Goal: Navigation & Orientation: Find specific page/section

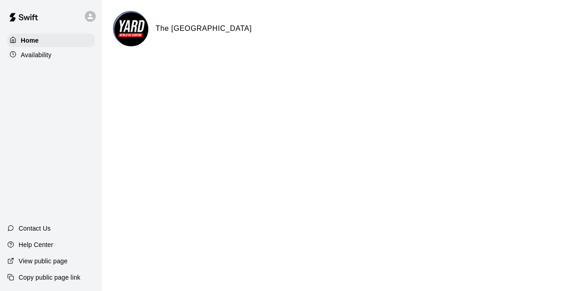
click at [47, 56] on p "Availability" at bounding box center [36, 54] width 31 height 9
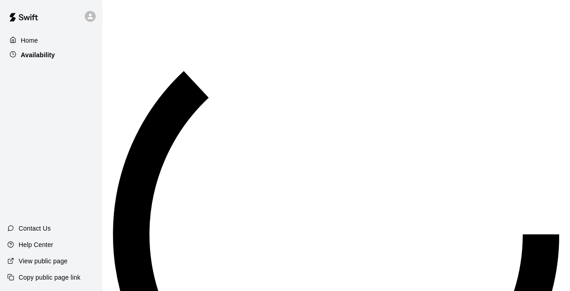
scroll to position [341, 0]
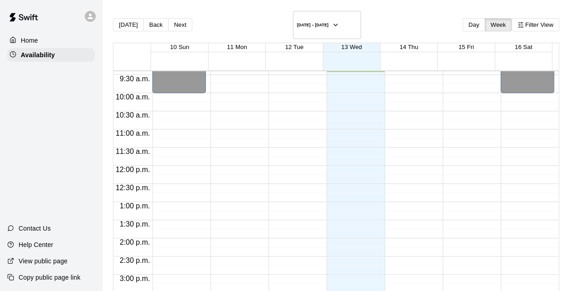
click at [44, 40] on div "Home" at bounding box center [51, 41] width 88 height 14
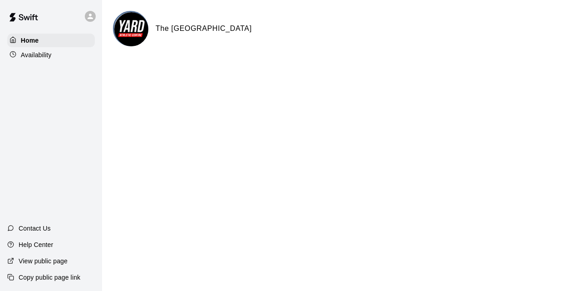
click at [24, 13] on img at bounding box center [23, 17] width 47 height 27
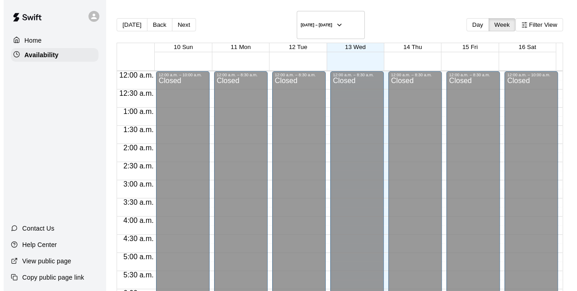
scroll to position [341, 0]
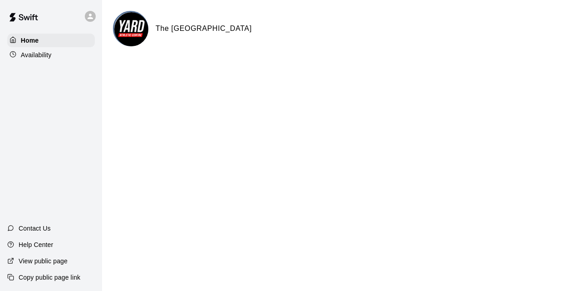
click at [93, 18] on icon at bounding box center [90, 16] width 8 height 8
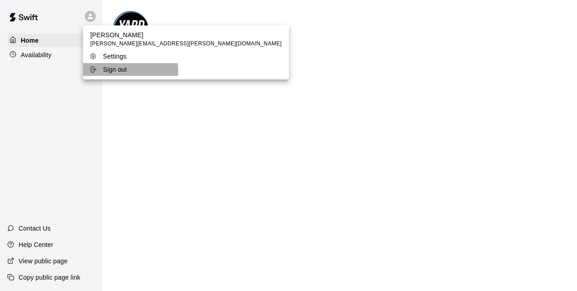
click at [109, 72] on p "Sign out" at bounding box center [115, 69] width 24 height 9
